Goal: Transaction & Acquisition: Subscribe to service/newsletter

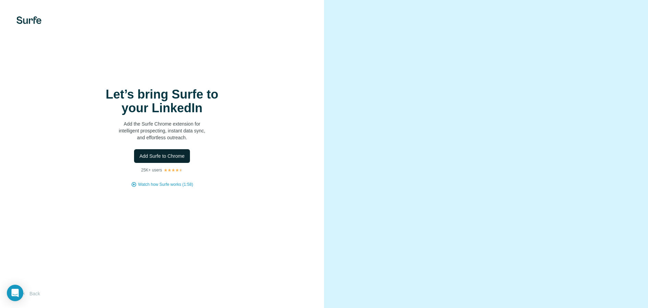
click at [173, 155] on span "Add Surfe to Chrome" at bounding box center [162, 156] width 45 height 7
click at [34, 22] on img at bounding box center [28, 20] width 25 height 8
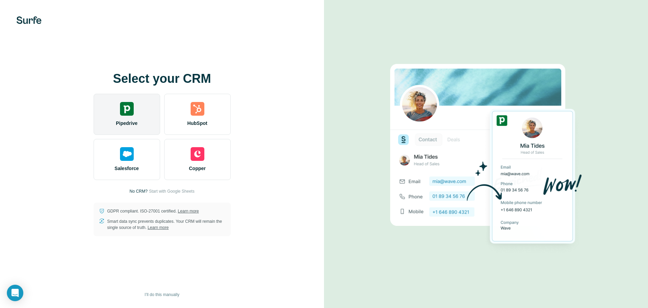
click at [138, 106] on div "Pipedrive" at bounding box center [127, 114] width 66 height 41
